Goal: Task Accomplishment & Management: Use online tool/utility

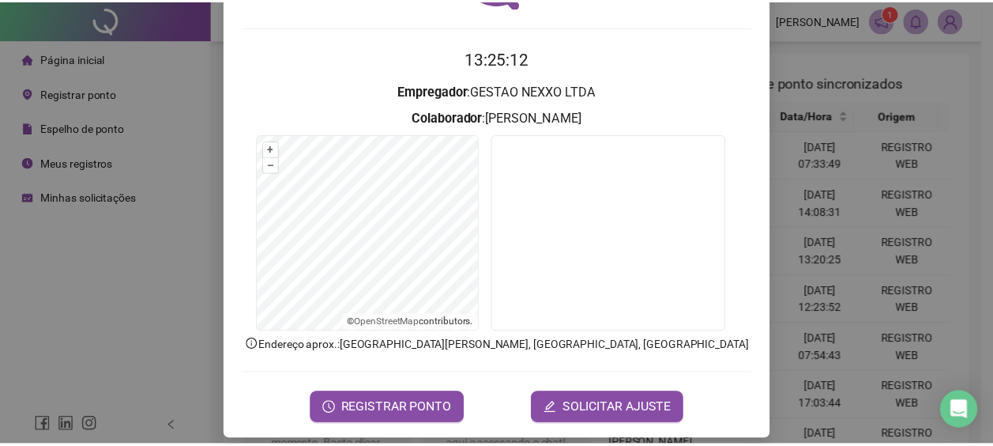
scroll to position [135, 0]
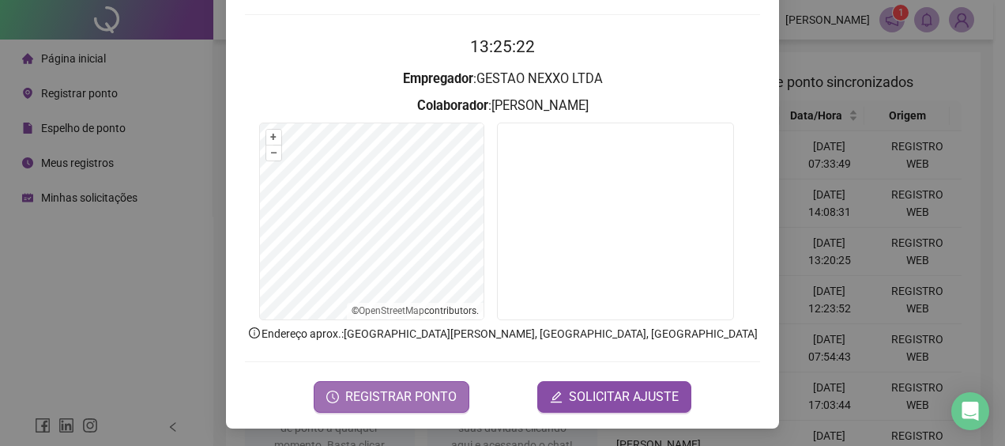
click at [437, 401] on span "REGISTRAR PONTO" at bounding box center [400, 396] width 111 height 19
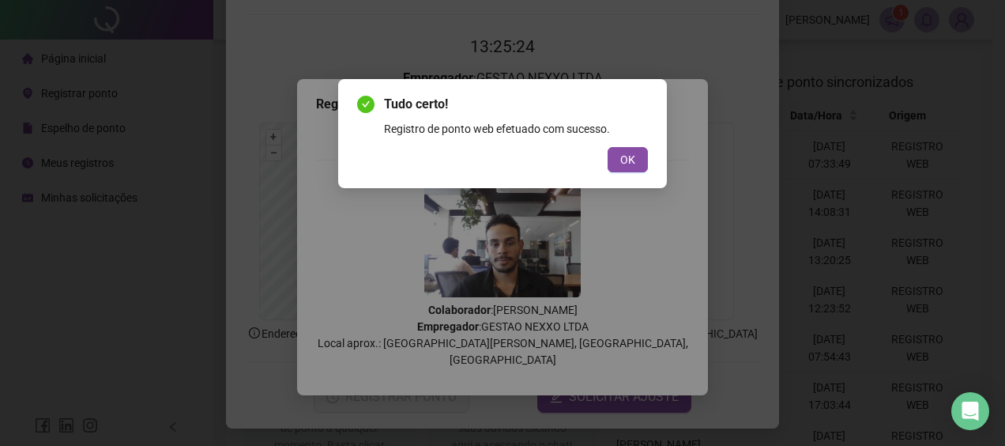
click at [639, 175] on div "Tudo certo! Registro de ponto web efetuado com sucesso. OK" at bounding box center [502, 133] width 329 height 109
click at [648, 164] on div "Tudo certo! Registro de ponto web efetuado com sucesso. OK" at bounding box center [502, 133] width 329 height 109
click at [648, 163] on div "Tudo certo! Registro de ponto web efetuado com sucesso. OK" at bounding box center [502, 133] width 329 height 109
drag, startPoint x: 648, startPoint y: 163, endPoint x: 722, endPoint y: 155, distance: 74.7
click at [639, 155] on button "OK" at bounding box center [628, 159] width 40 height 25
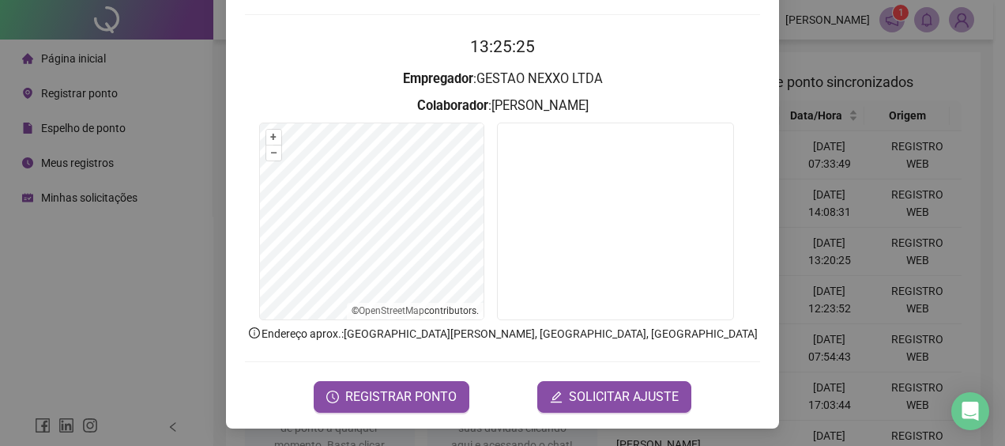
click at [808, 154] on div "Registro de ponto web 13:25:25 Empregador : GESTAO NEXXO LTDA Colaborador : [PE…" at bounding box center [502, 223] width 1005 height 446
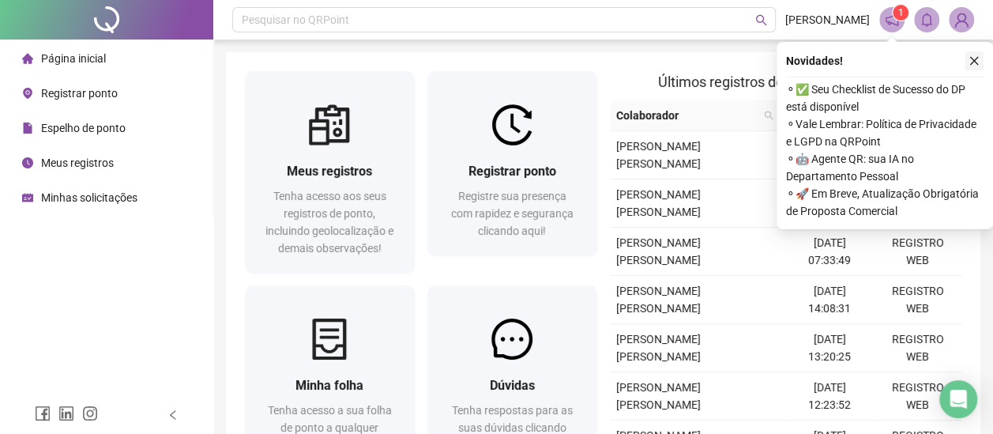
click at [974, 61] on icon "close" at bounding box center [974, 61] width 9 height 9
